Goal: Transaction & Acquisition: Purchase product/service

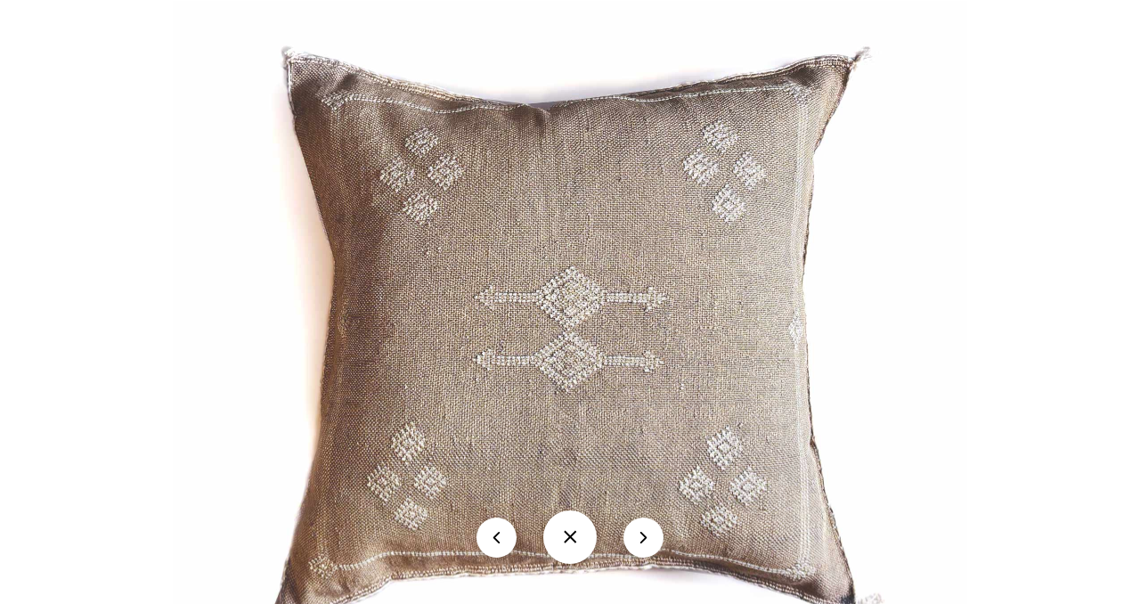
scroll to position [74, 0]
click at [517, 352] on img at bounding box center [570, 321] width 794 height 641
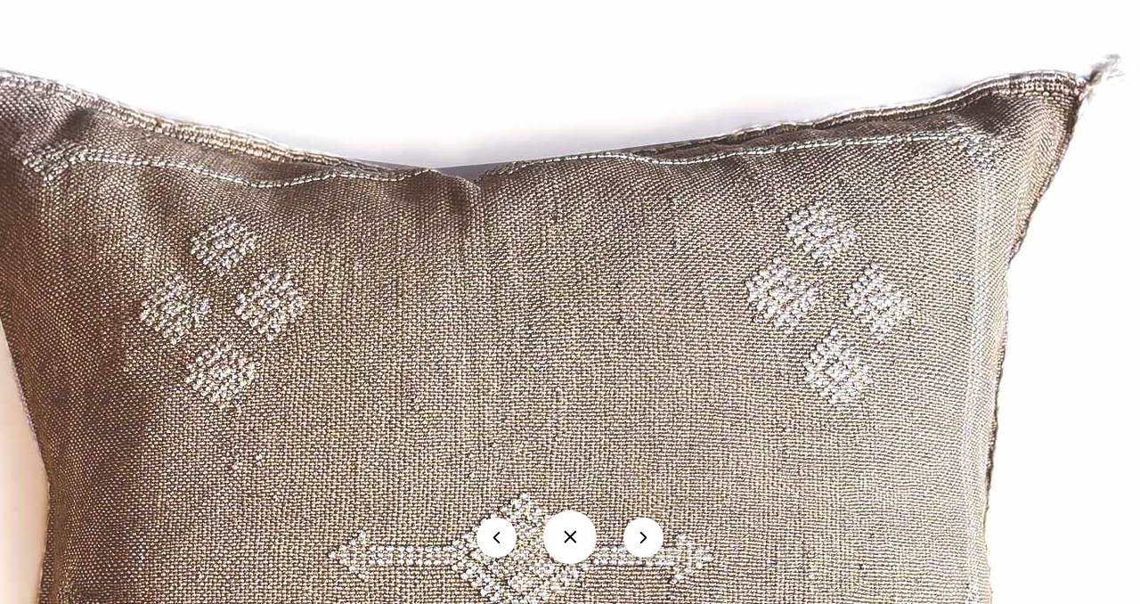
click at [516, 584] on img at bounding box center [520, 603] width 1588 height 1281
click at [516, 585] on img at bounding box center [520, 603] width 1588 height 1281
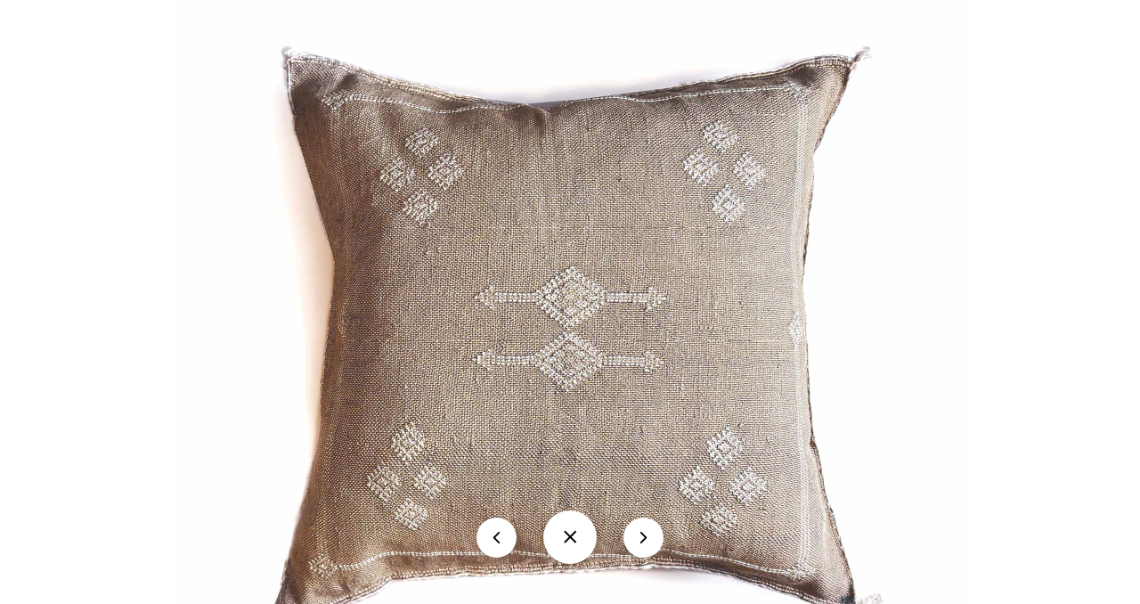
click at [591, 559] on button at bounding box center [569, 536] width 53 height 53
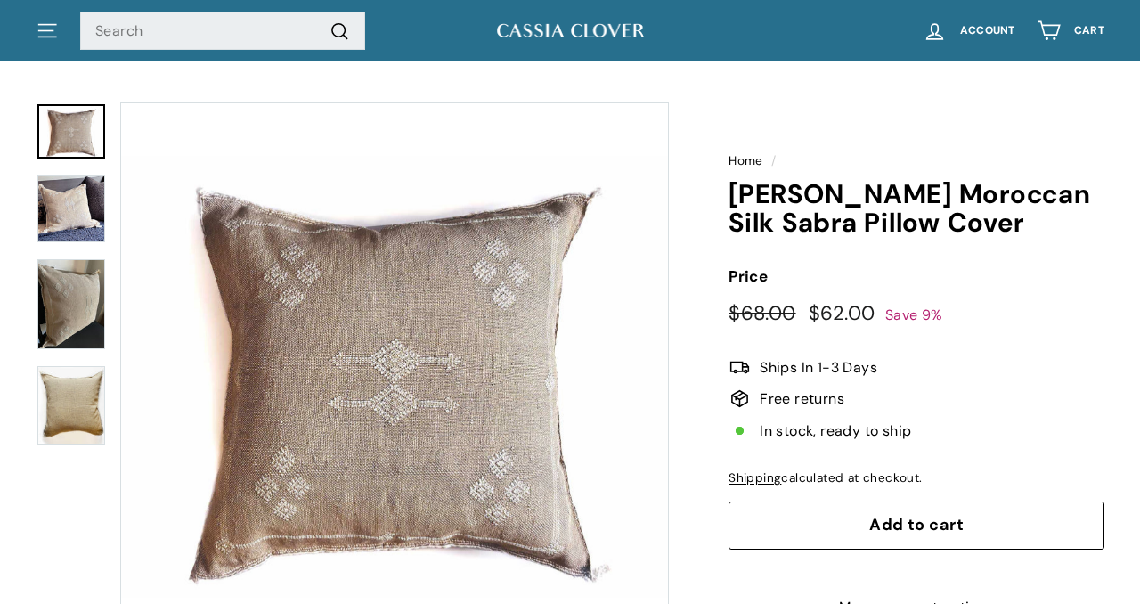
click at [922, 517] on span "Add to cart" at bounding box center [916, 524] width 94 height 21
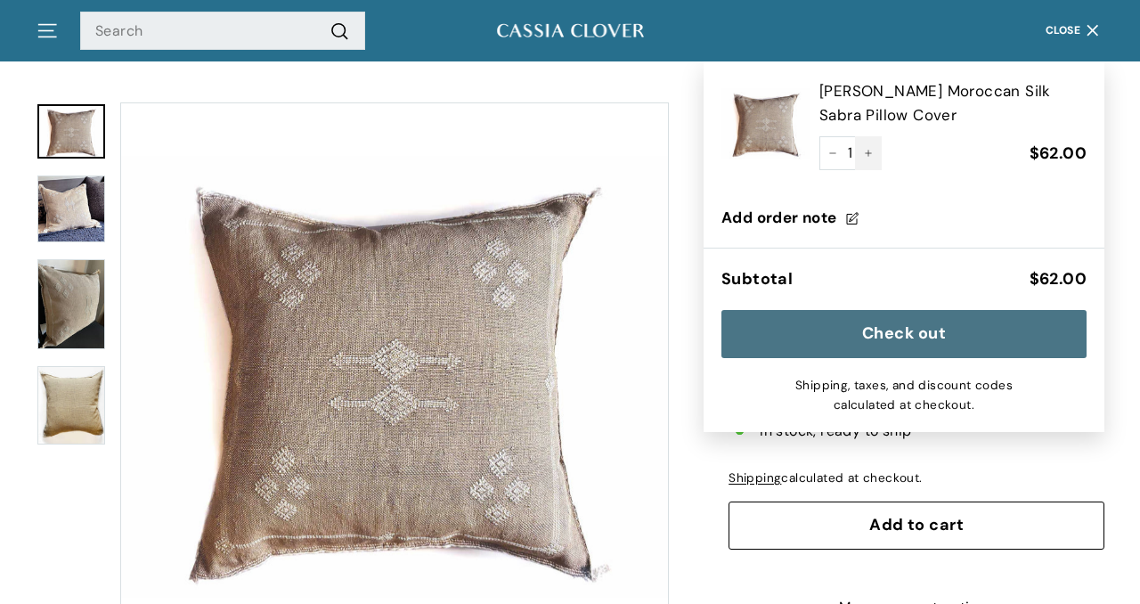
click at [867, 149] on icon "Increase item quantity by one" at bounding box center [868, 153] width 9 height 9
type input "2"
click at [1060, 28] on span "Close" at bounding box center [1063, 31] width 36 height 12
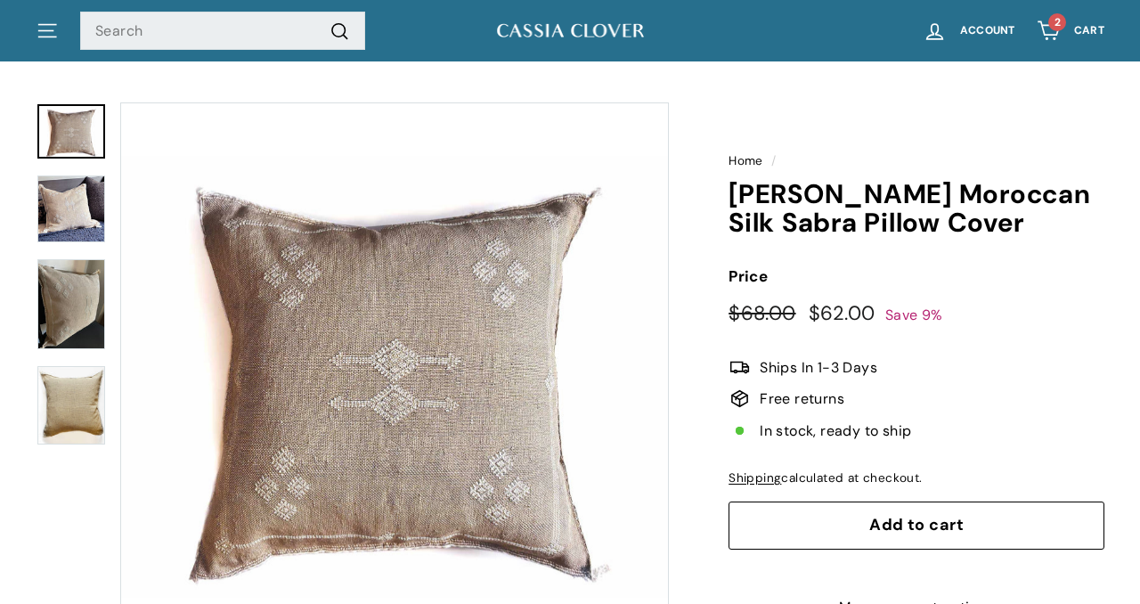
click at [84, 316] on img at bounding box center [71, 304] width 68 height 90
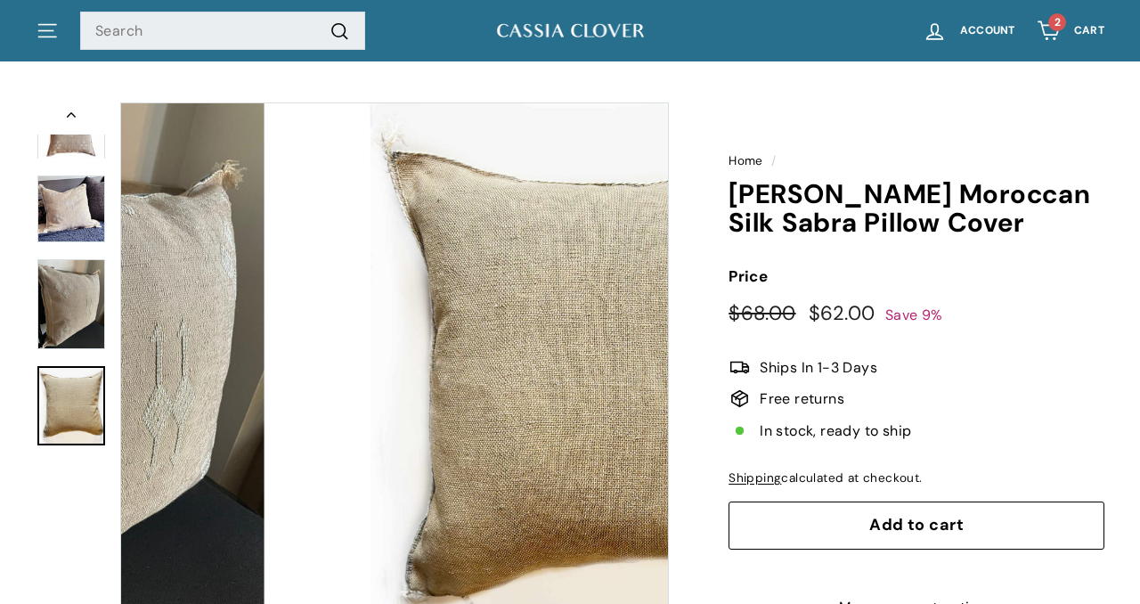
click at [80, 379] on img at bounding box center [71, 405] width 68 height 78
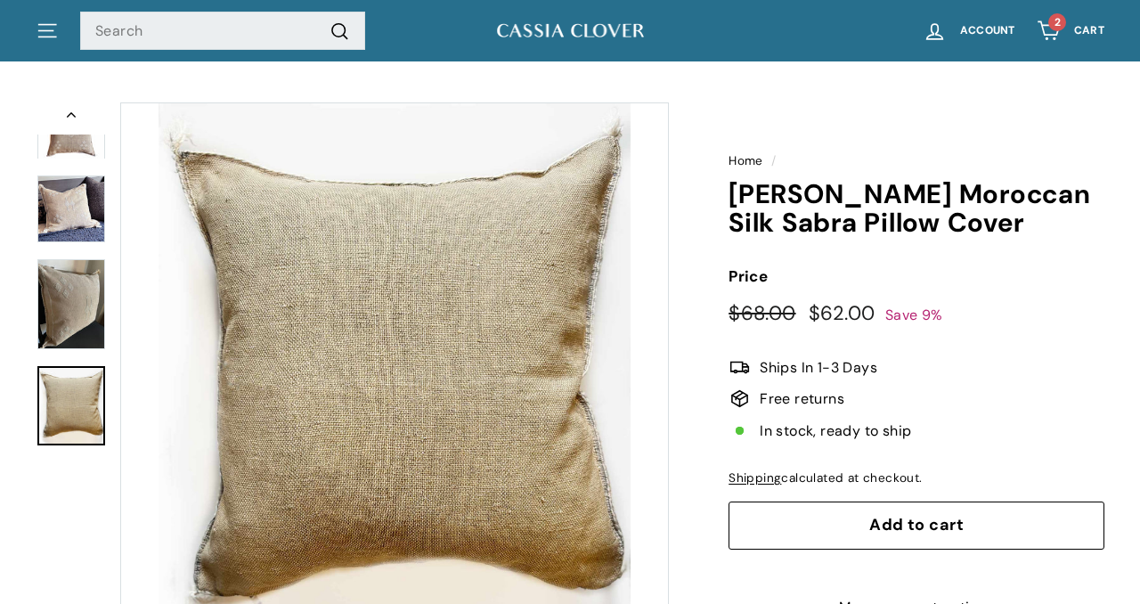
click at [69, 305] on img at bounding box center [71, 304] width 68 height 90
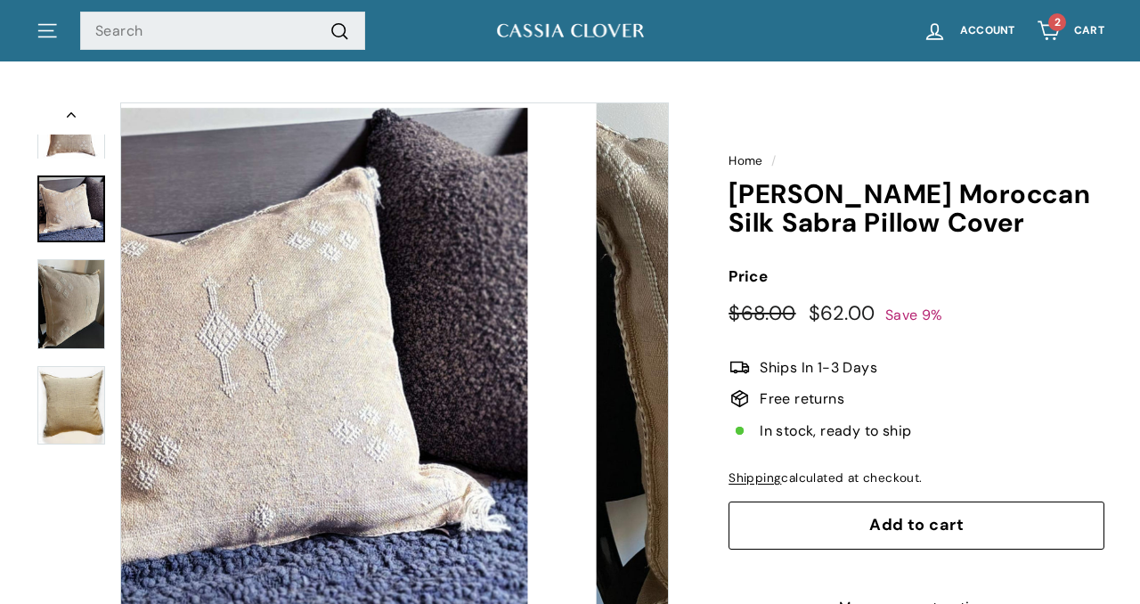
click at [71, 221] on img at bounding box center [71, 208] width 68 height 67
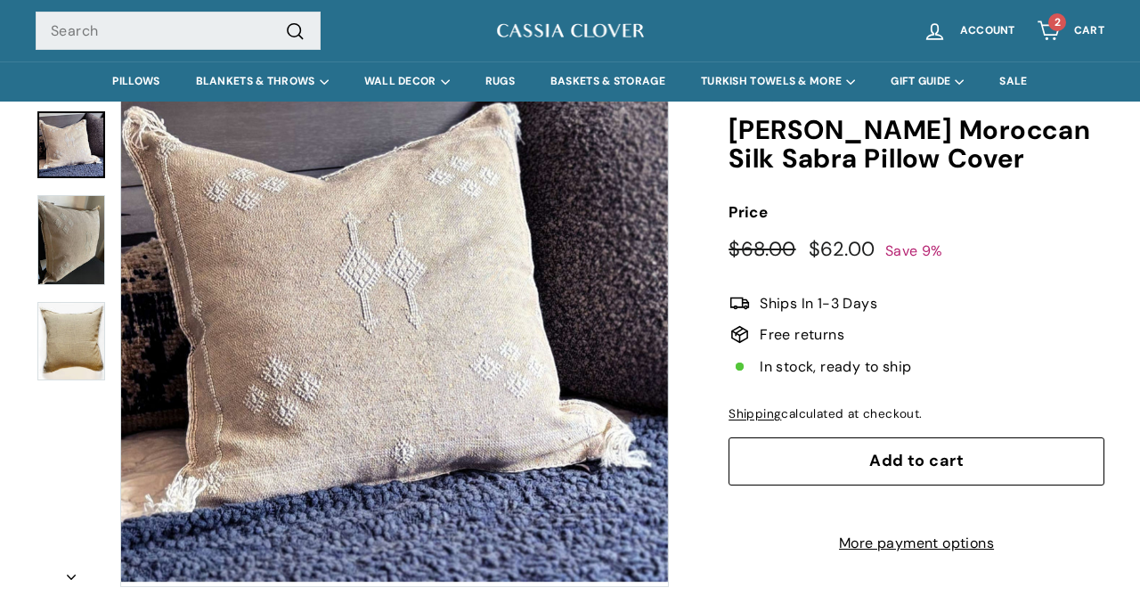
scroll to position [0, 0]
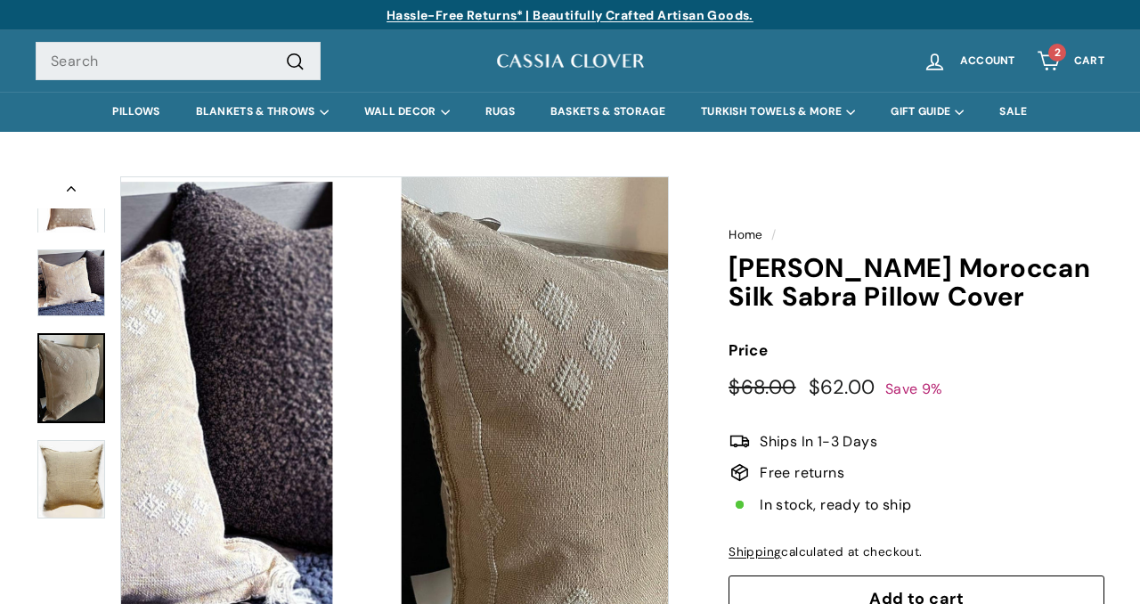
click at [84, 386] on img at bounding box center [71, 378] width 68 height 90
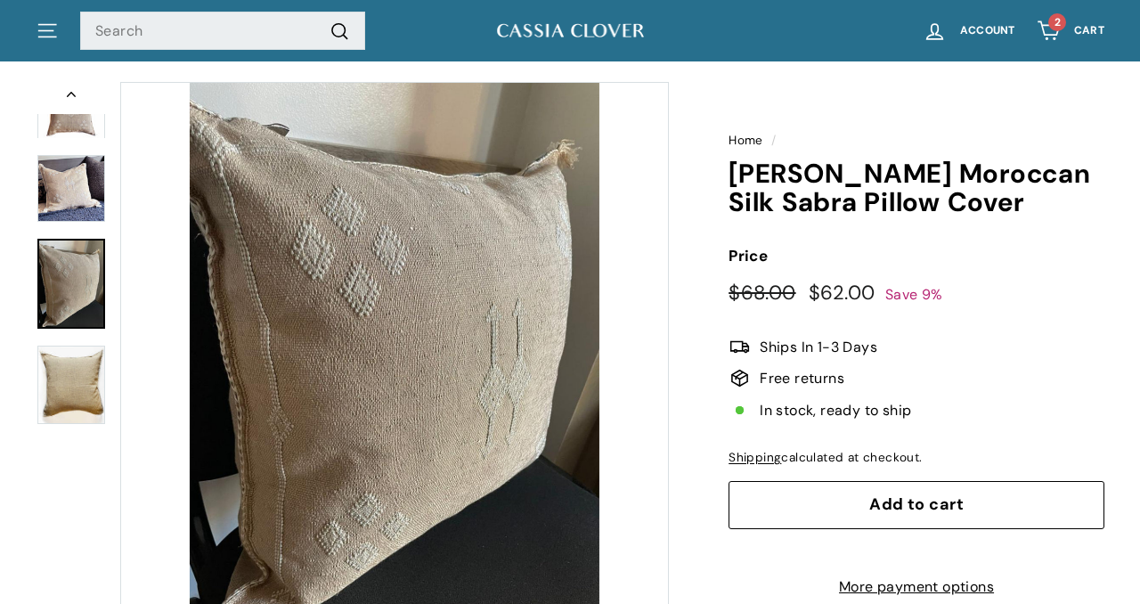
scroll to position [93, 0]
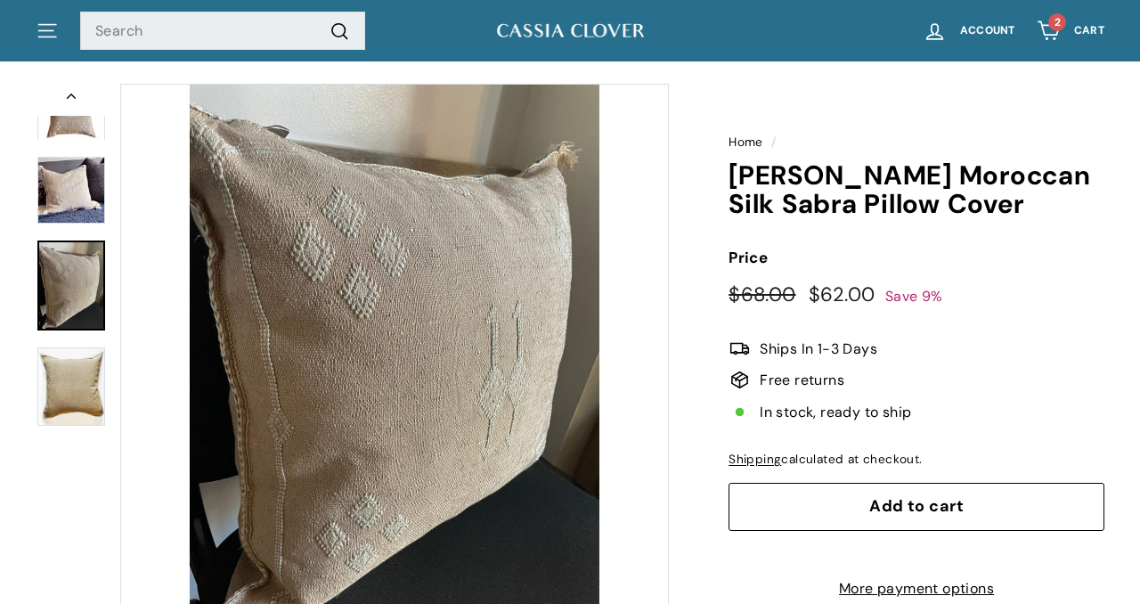
click at [358, 426] on button "Zoom" at bounding box center [394, 358] width 547 height 547
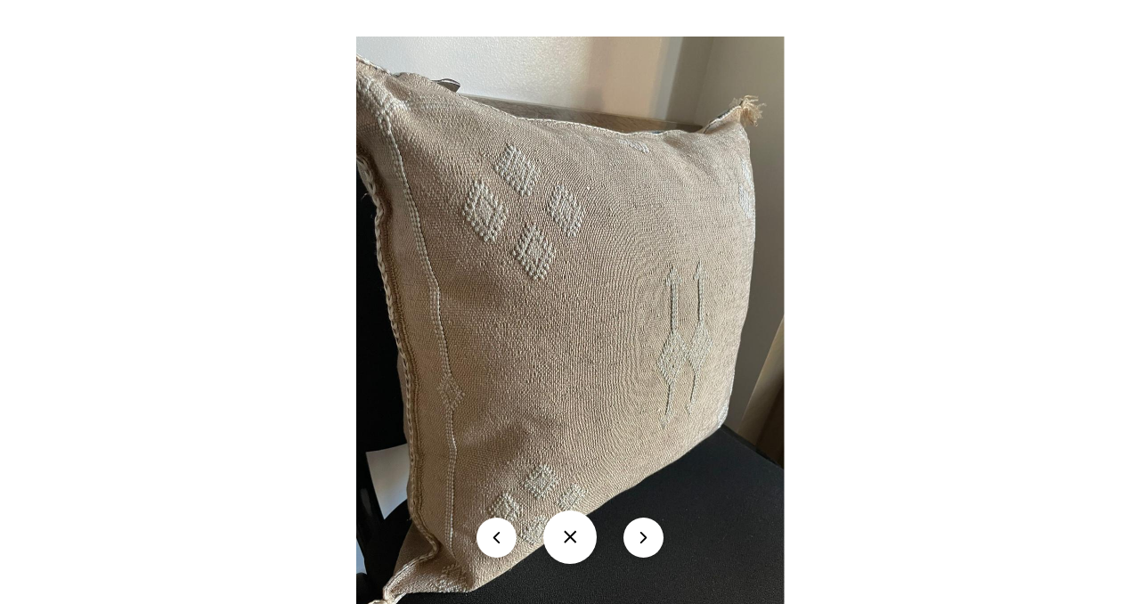
click at [521, 362] on img at bounding box center [570, 322] width 428 height 570
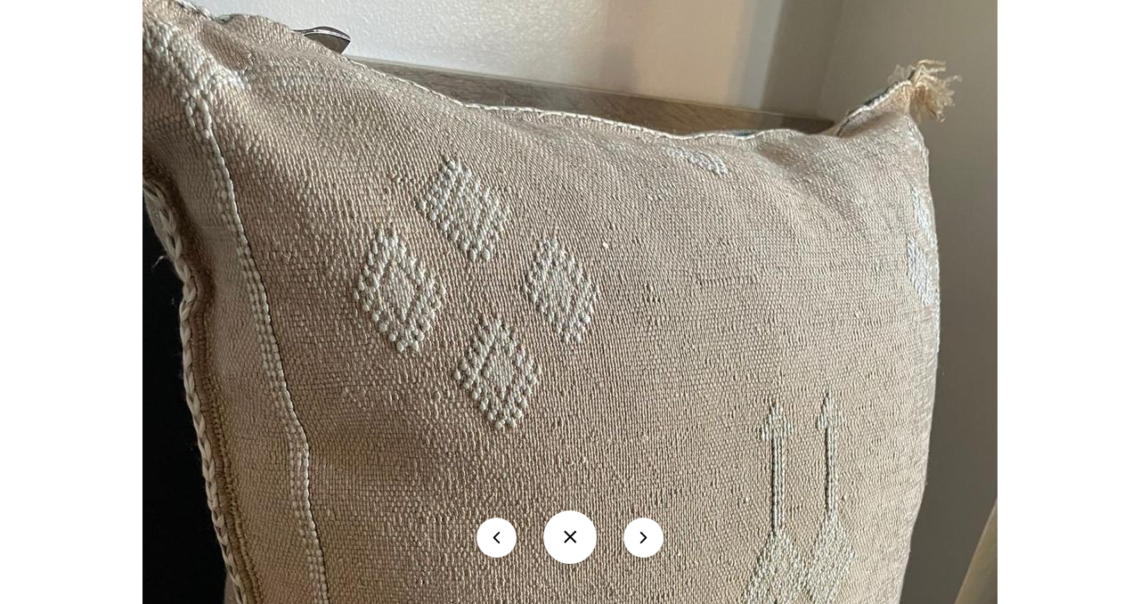
click at [522, 262] on img at bounding box center [569, 512] width 855 height 1140
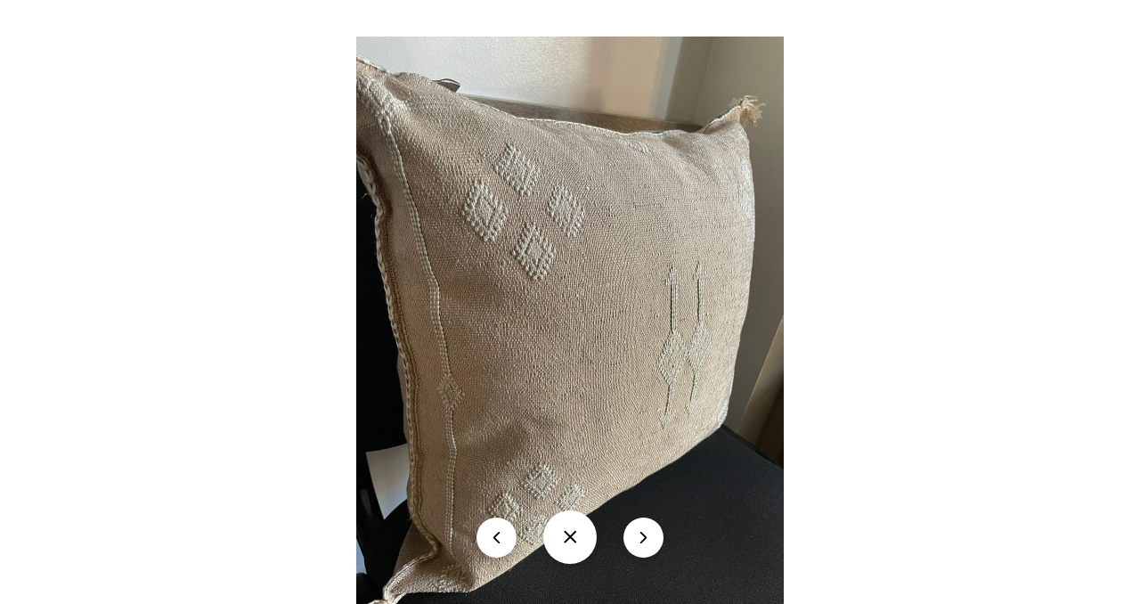
click at [522, 262] on img at bounding box center [569, 322] width 427 height 570
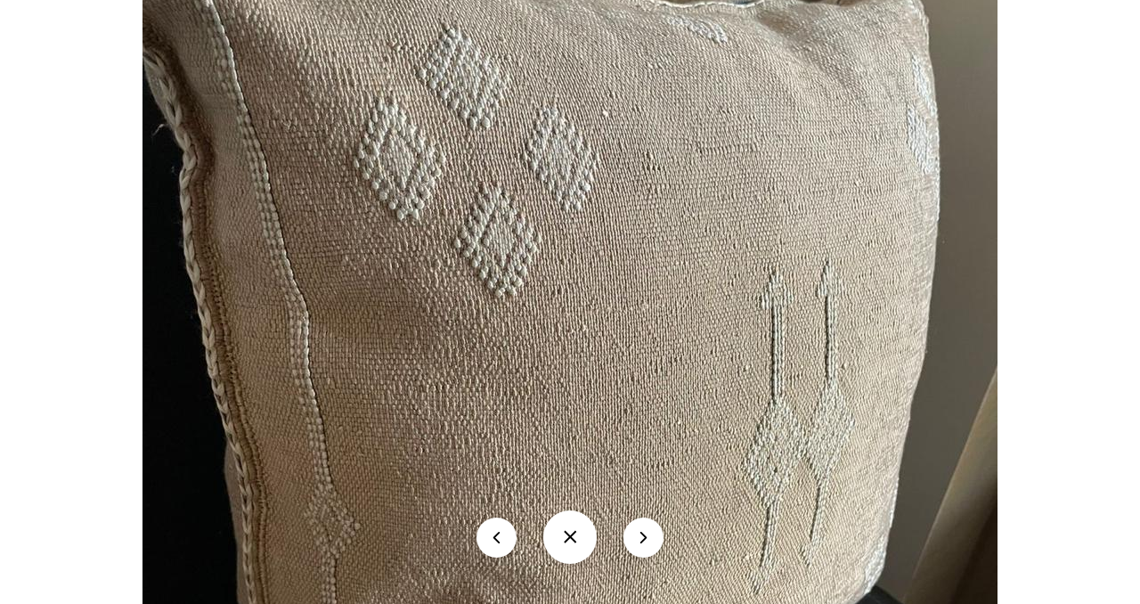
click at [575, 551] on button at bounding box center [569, 536] width 53 height 53
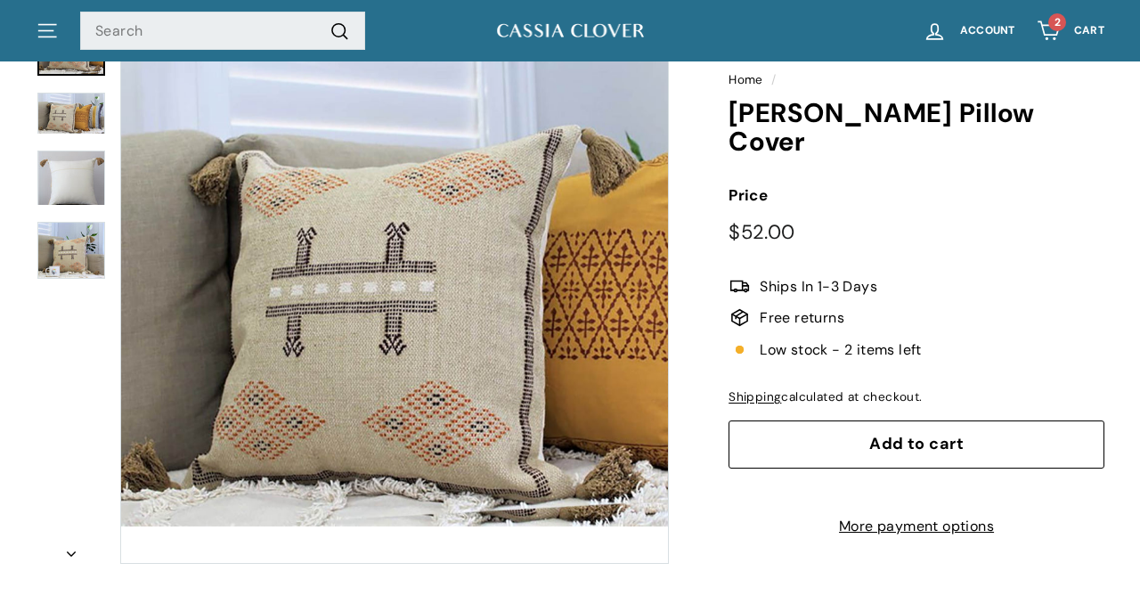
scroll to position [141, 0]
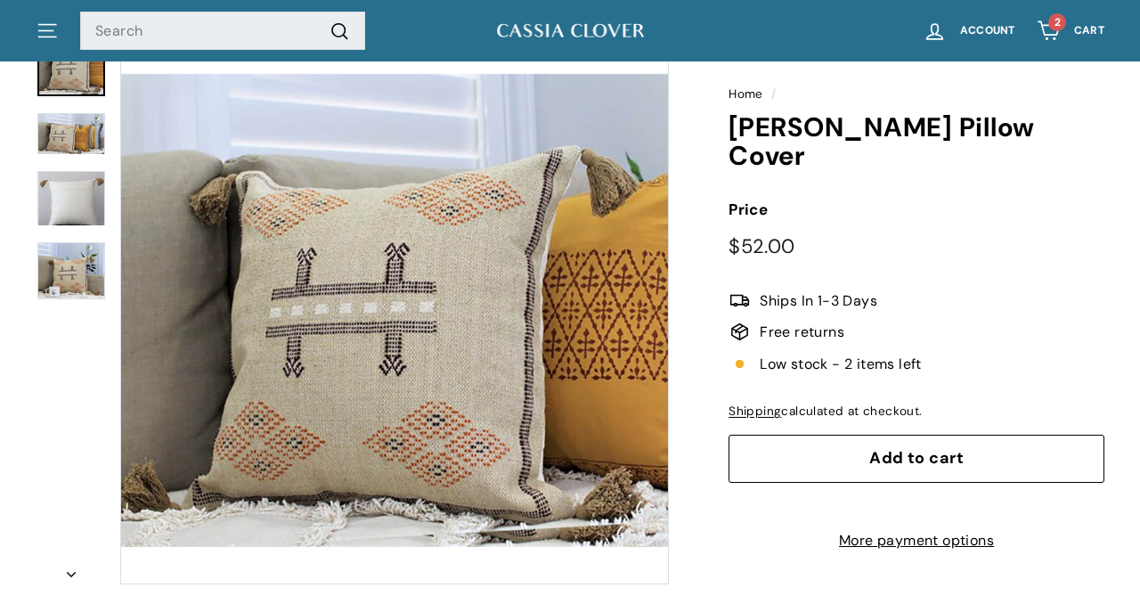
click at [457, 370] on button "Zoom" at bounding box center [394, 310] width 547 height 547
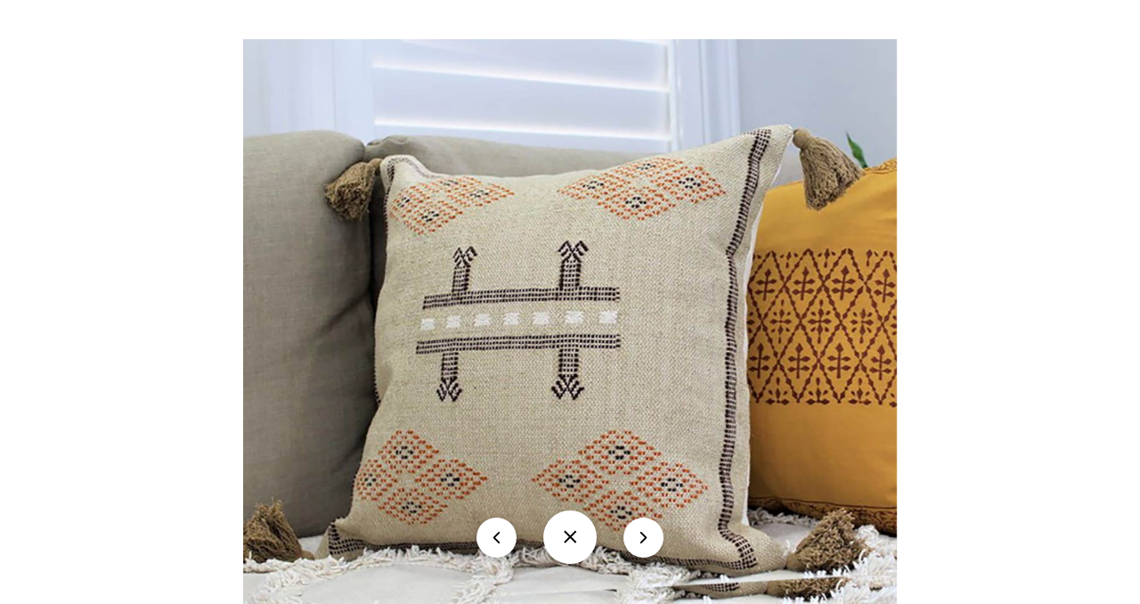
click at [457, 370] on img at bounding box center [570, 321] width 654 height 564
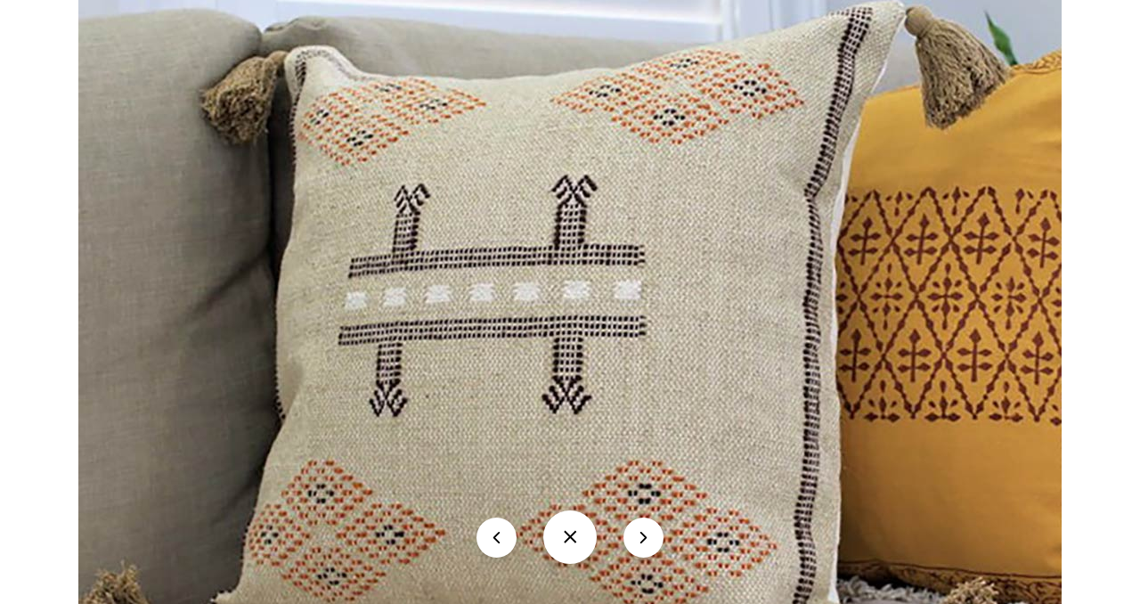
click at [457, 370] on img at bounding box center [569, 296] width 983 height 849
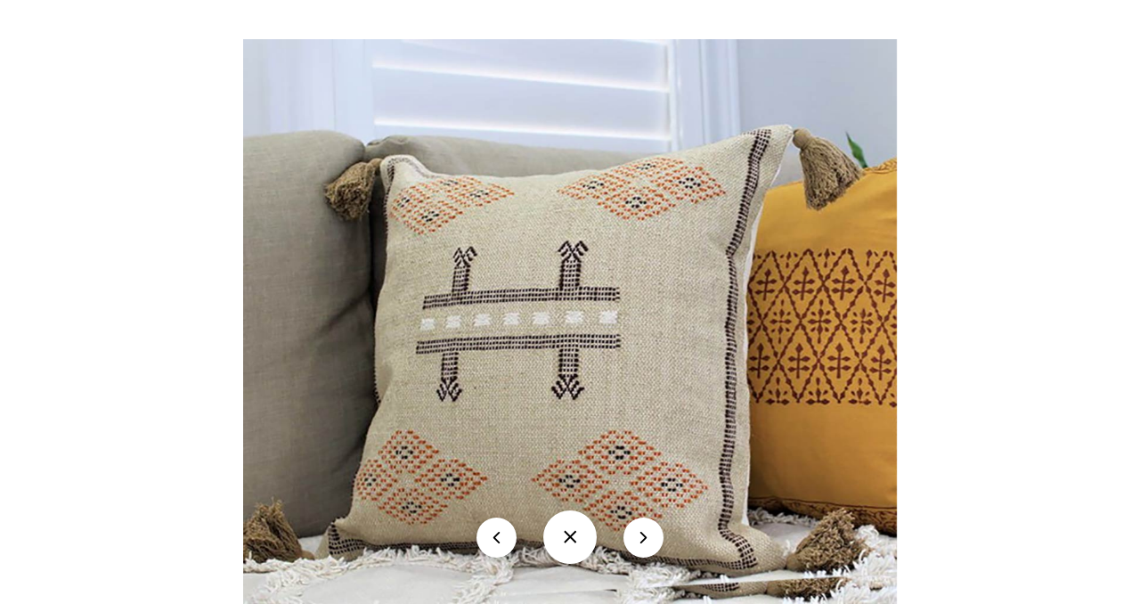
click at [457, 370] on img at bounding box center [570, 321] width 654 height 564
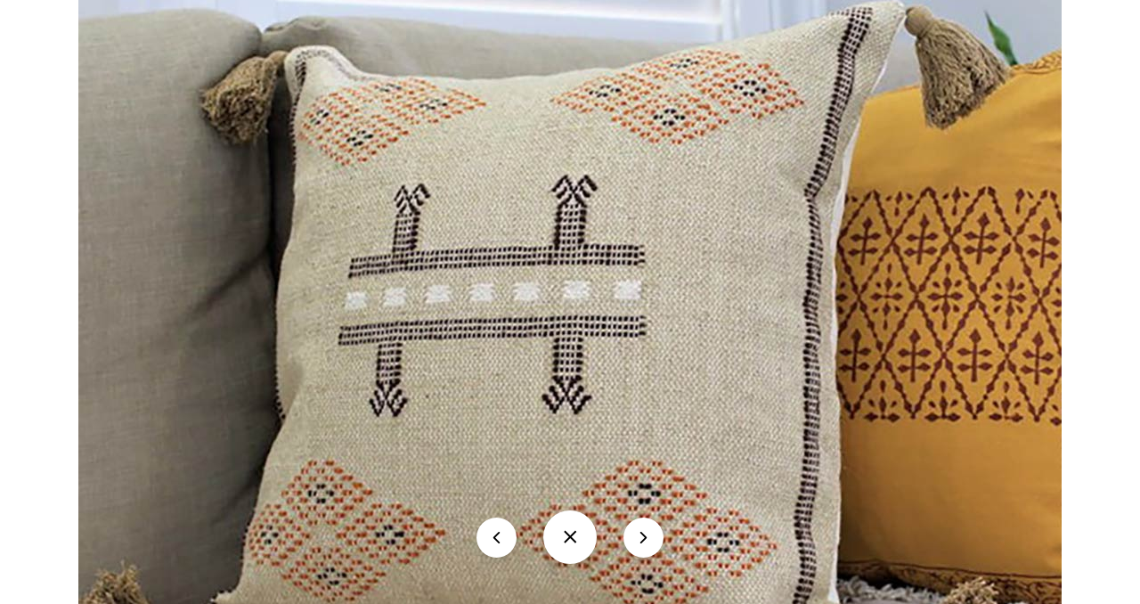
click at [457, 370] on img at bounding box center [569, 296] width 983 height 849
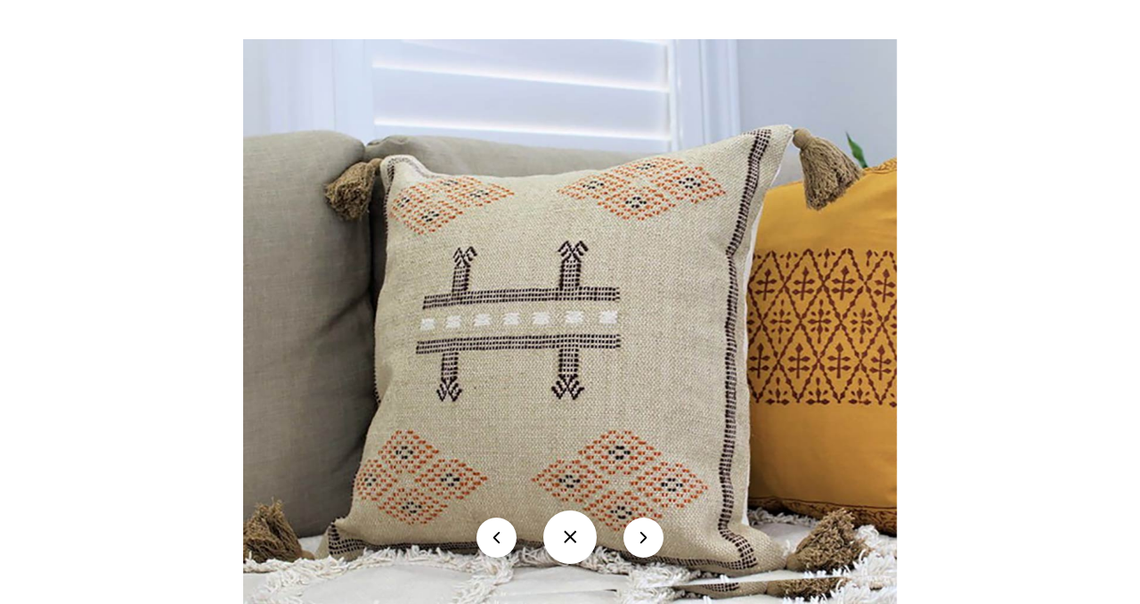
click at [569, 541] on button at bounding box center [569, 536] width 53 height 53
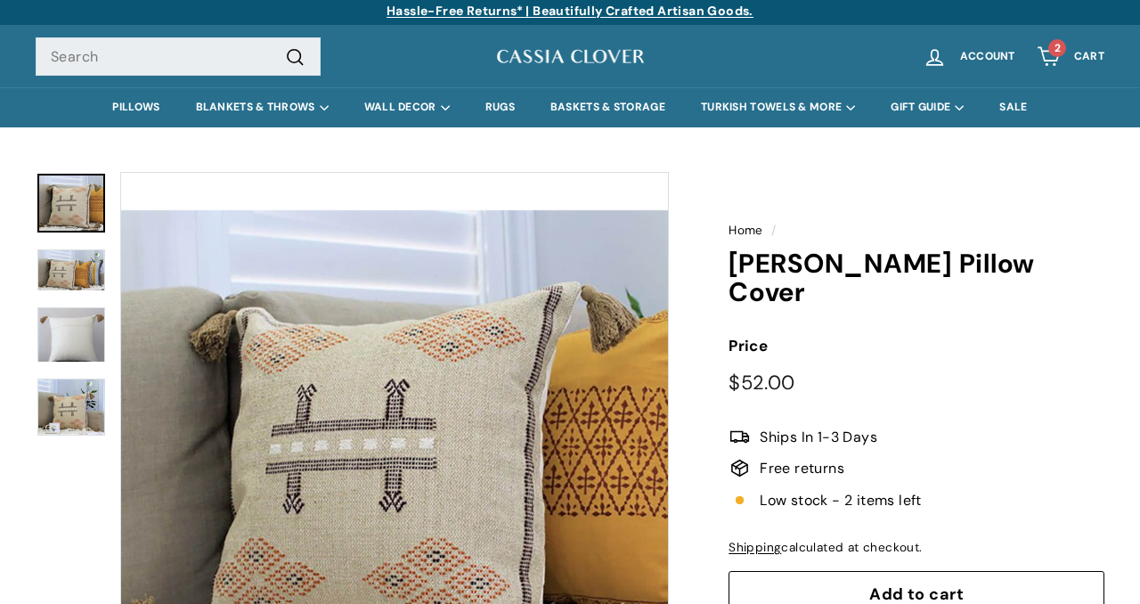
scroll to position [5, 0]
